Goal: Task Accomplishment & Management: Use online tool/utility

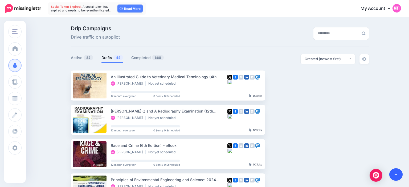
click at [394, 174] on icon at bounding box center [395, 175] width 3 height 4
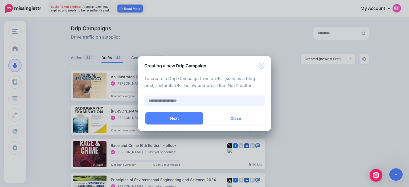
paste input "**********"
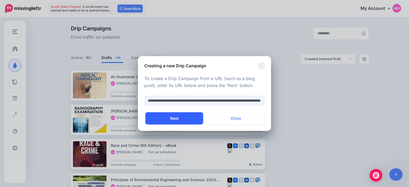
type input "**********"
click at [185, 120] on button "Next" at bounding box center [174, 118] width 58 height 12
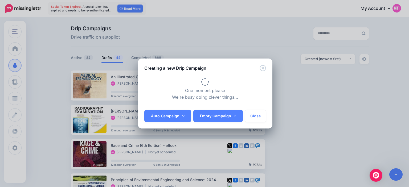
type input "**********"
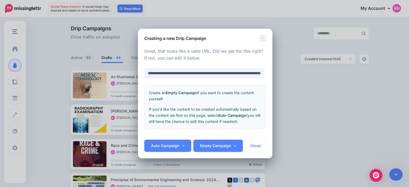
scroll to position [0, 65]
click at [183, 143] on link "Auto Campaign" at bounding box center [167, 146] width 47 height 12
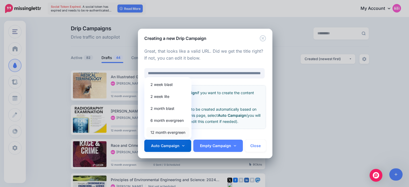
click at [178, 135] on link "12 month evergreen" at bounding box center [167, 132] width 43 height 10
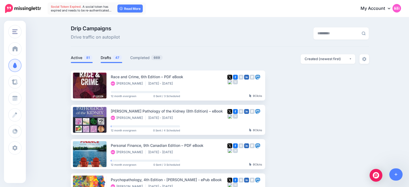
click at [108, 61] on li "Drafts 47" at bounding box center [112, 58] width 22 height 9
click at [107, 58] on link "Drafts 47" at bounding box center [112, 58] width 22 height 6
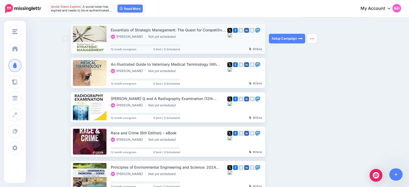
scroll to position [47, 0]
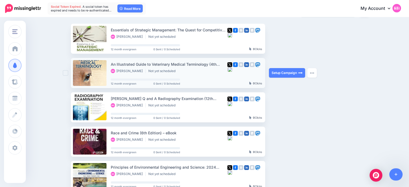
click at [66, 73] on ins at bounding box center [65, 72] width 5 height 5
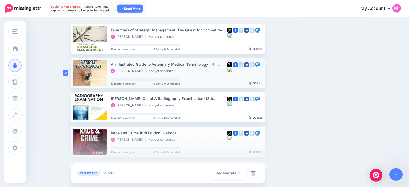
scroll to position [101, 0]
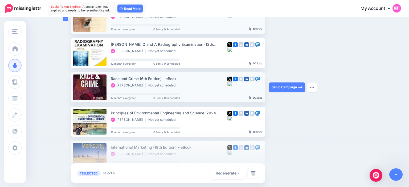
click at [66, 89] on ins at bounding box center [65, 87] width 5 height 5
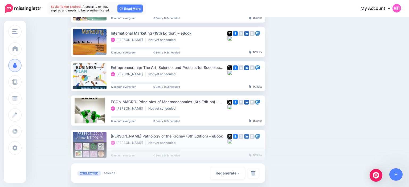
scroll to position [223, 0]
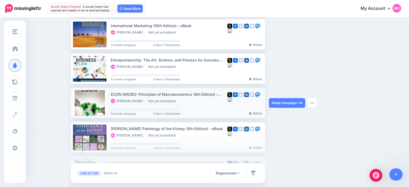
click at [66, 103] on ins at bounding box center [65, 102] width 5 height 5
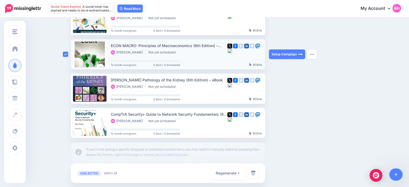
scroll to position [271, 0]
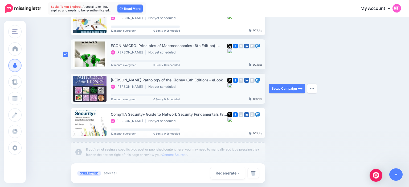
click at [65, 88] on ins at bounding box center [65, 88] width 5 height 5
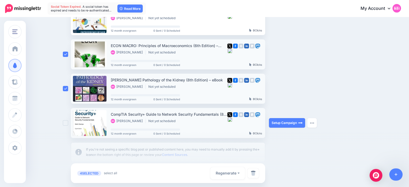
click at [65, 124] on ins at bounding box center [65, 122] width 5 height 5
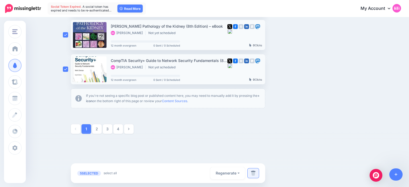
click at [254, 174] on img at bounding box center [253, 173] width 5 height 5
